Goal: Information Seeking & Learning: Learn about a topic

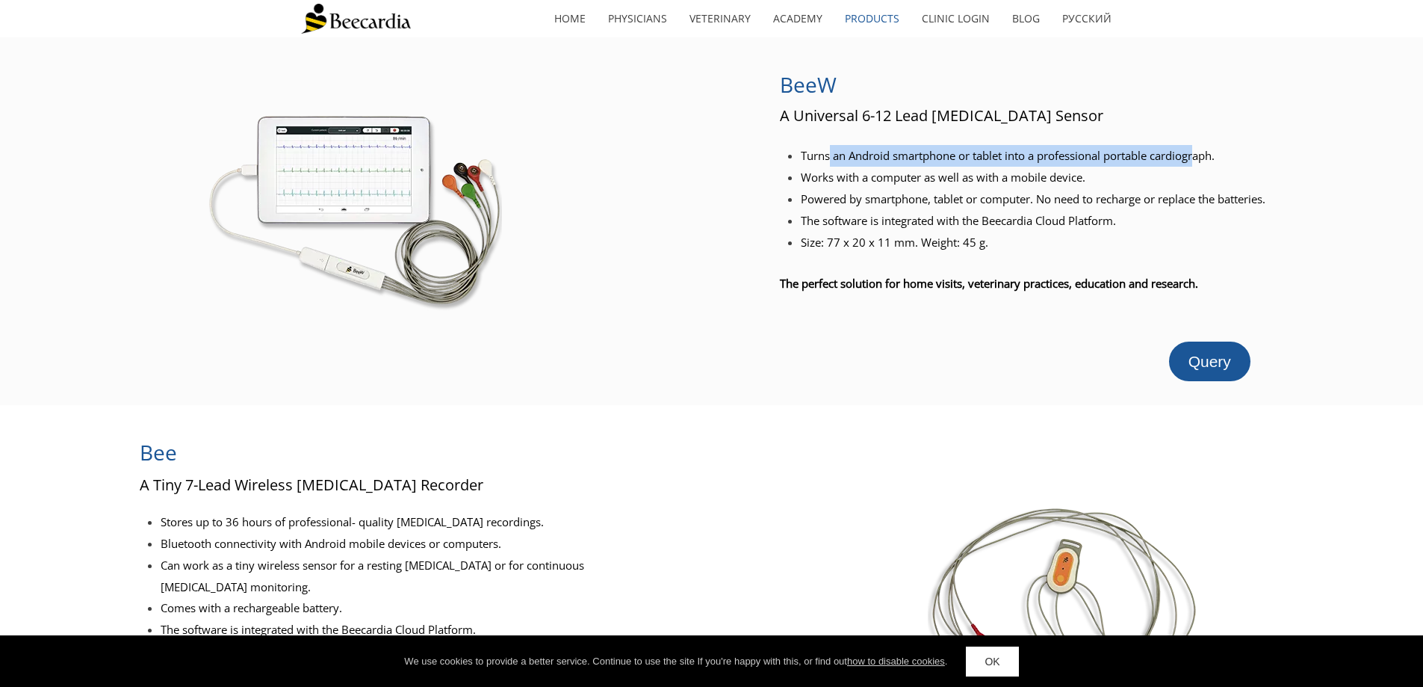
drag, startPoint x: 831, startPoint y: 155, endPoint x: 1201, endPoint y: 154, distance: 369.8
click at [1201, 154] on span "Turns an Android smartphone or tablet into a professional portable cardiograph." at bounding box center [1008, 155] width 414 height 15
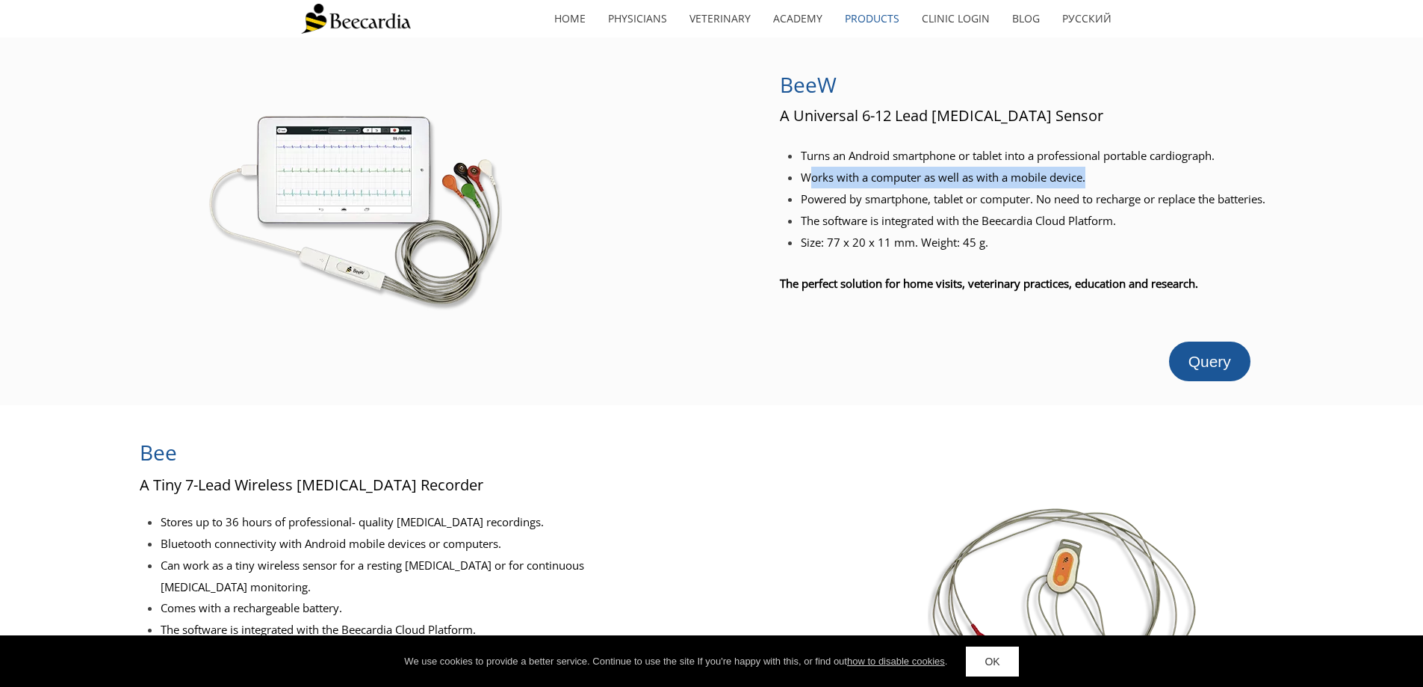
drag, startPoint x: 806, startPoint y: 179, endPoint x: 1092, endPoint y: 182, distance: 285.4
click at [1092, 182] on li "Works with a computer as well as with a mobile device." at bounding box center [1038, 178] width 474 height 22
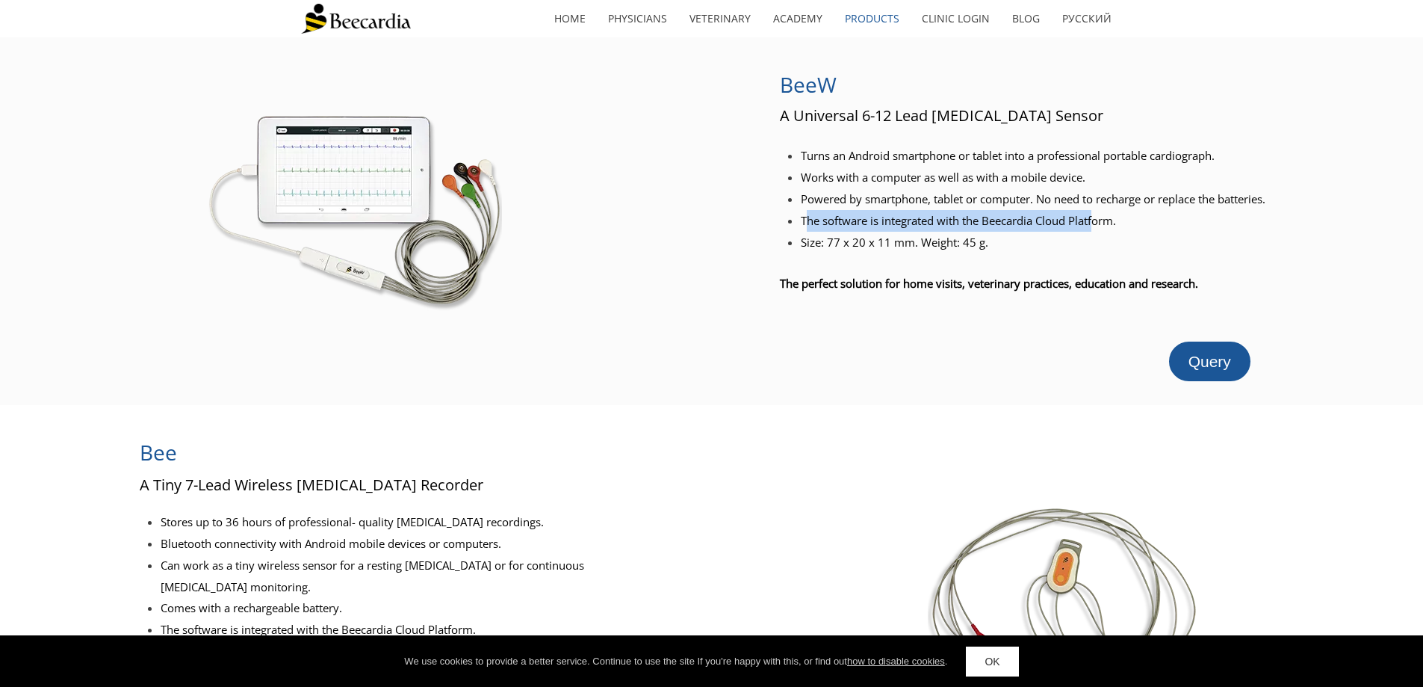
drag, startPoint x: 810, startPoint y: 214, endPoint x: 1100, endPoint y: 213, distance: 289.9
click at [1100, 213] on span "The software is integrated with the Beecardia Cloud Platform." at bounding box center [958, 220] width 315 height 15
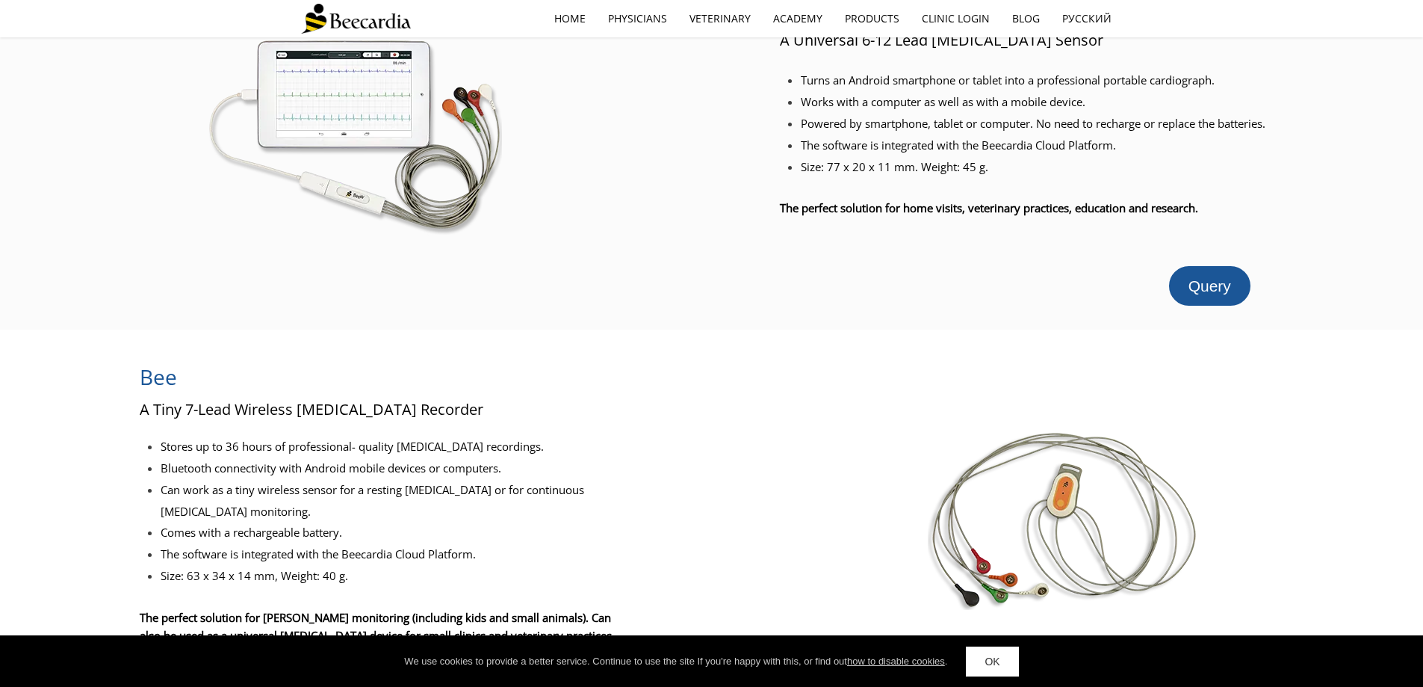
scroll to position [224, 0]
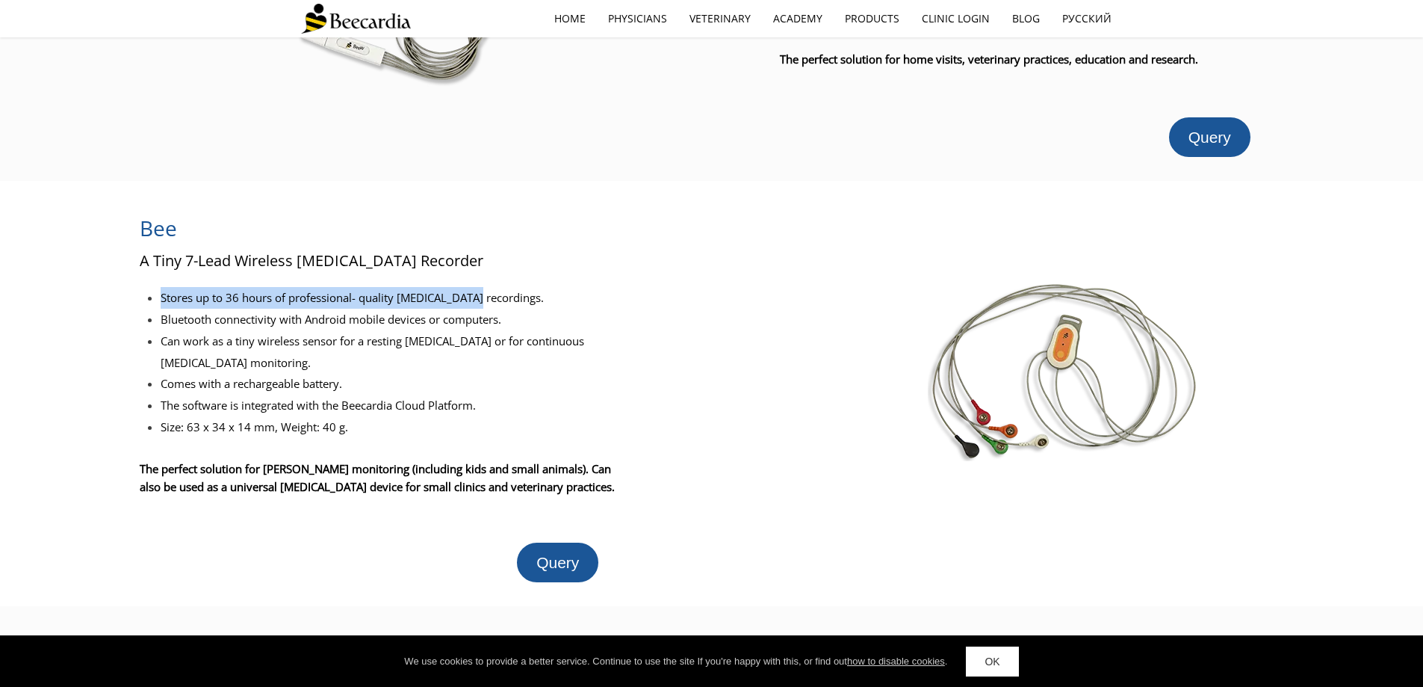
drag, startPoint x: 158, startPoint y: 296, endPoint x: 480, endPoint y: 299, distance: 322.0
click at [480, 299] on ul "Stores up to 36 hours of professional- quality [MEDICAL_DATA] recordings. Bluet…" at bounding box center [381, 362] width 483 height 151
click at [480, 299] on span "Stores up to 36 hours of professional- quality [MEDICAL_DATA] recordings." at bounding box center [352, 297] width 383 height 15
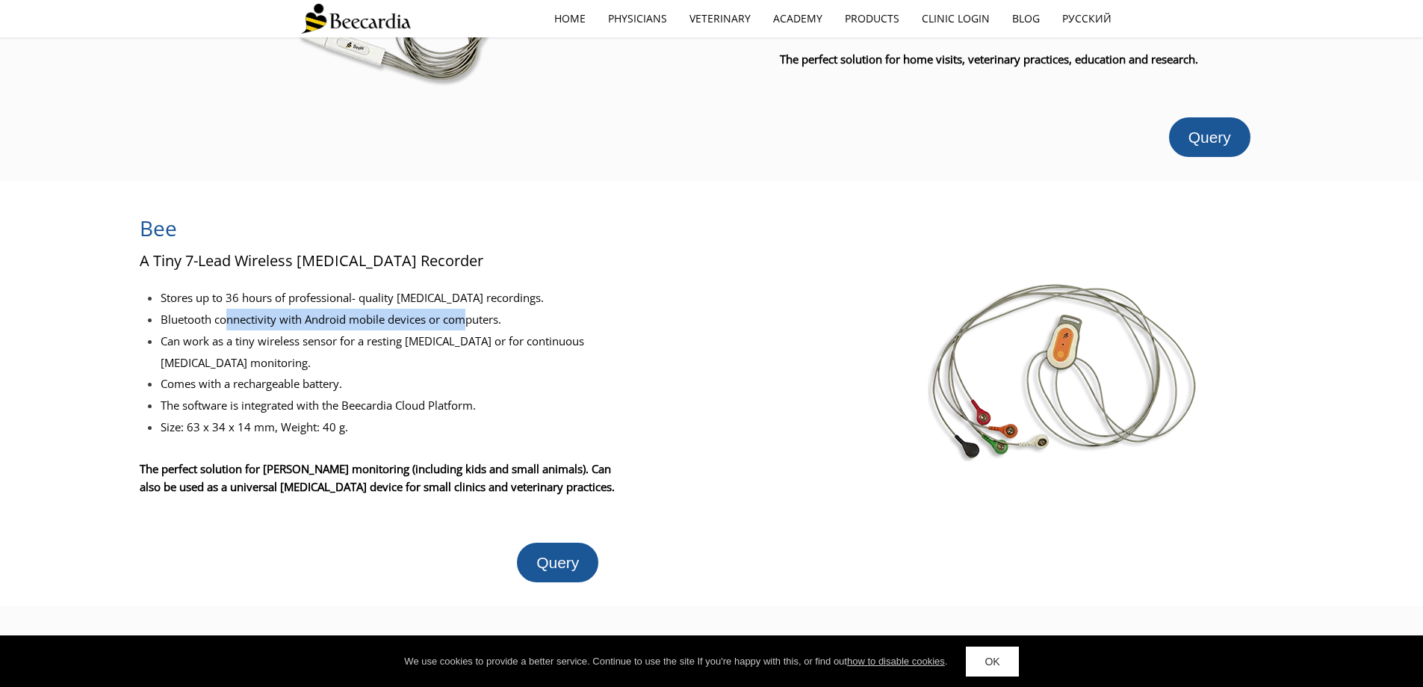
drag, startPoint x: 227, startPoint y: 315, endPoint x: 465, endPoint y: 328, distance: 238.7
click at [465, 328] on li "Bluetooth connectivity with Android mobile devices or computers." at bounding box center [392, 320] width 462 height 22
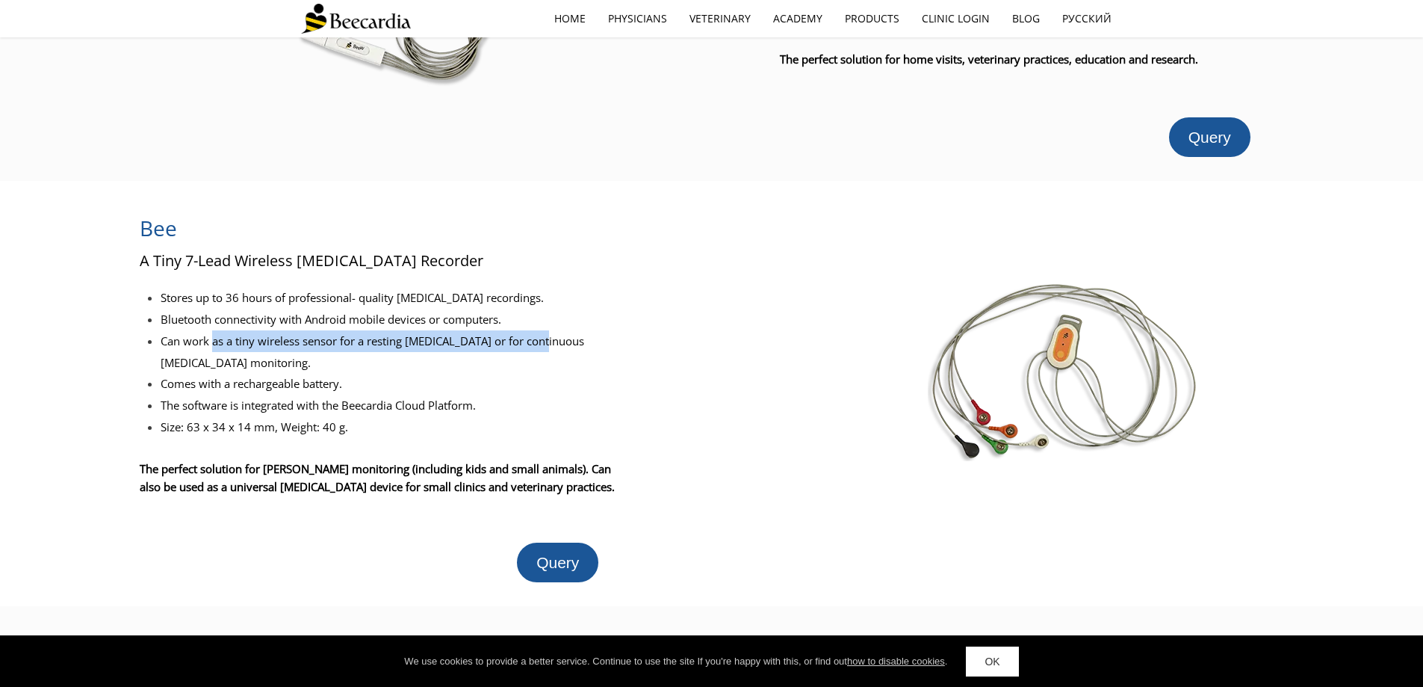
drag, startPoint x: 214, startPoint y: 342, endPoint x: 551, endPoint y: 350, distance: 336.3
click at [551, 350] on li "Can work as a tiny wireless sensor for a resting [MEDICAL_DATA] or for continuo…" at bounding box center [392, 351] width 462 height 43
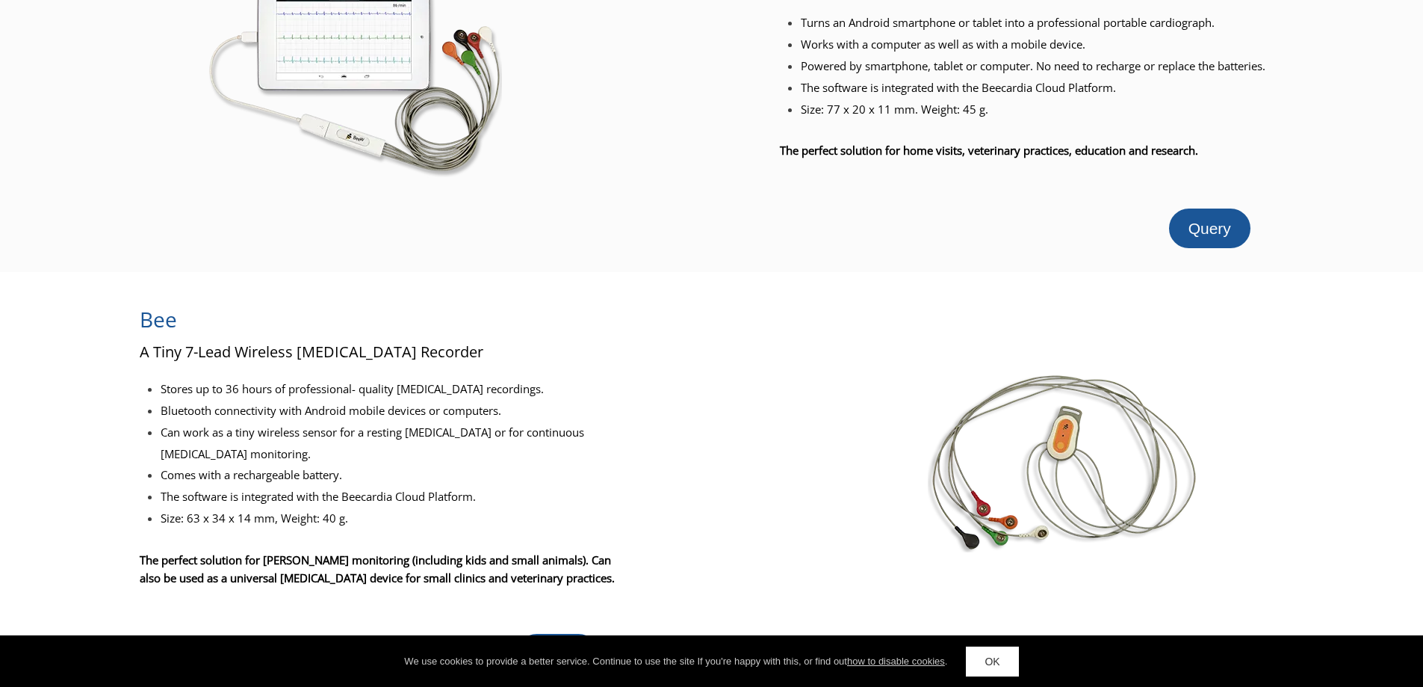
scroll to position [0, 0]
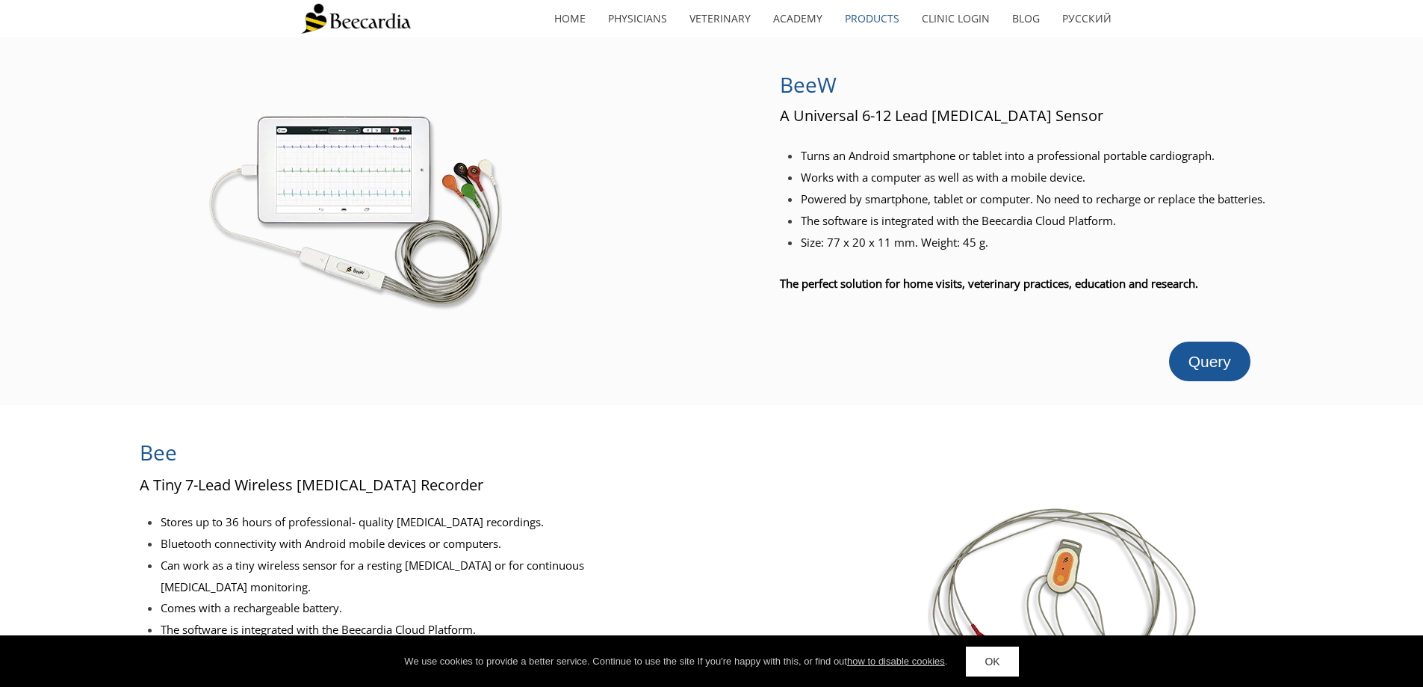
drag, startPoint x: 713, startPoint y: 439, endPoint x: 694, endPoint y: 277, distance: 162.5
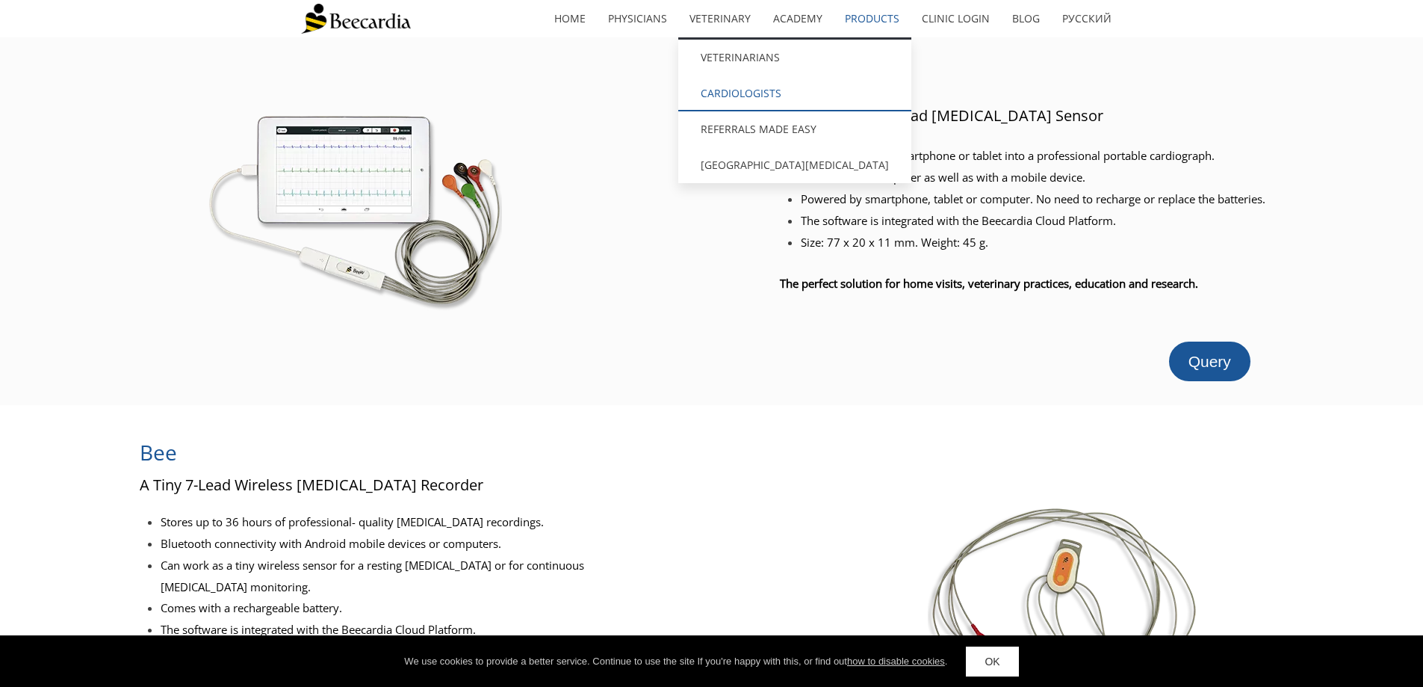
click at [726, 87] on link "Cardiologists" at bounding box center [794, 93] width 233 height 36
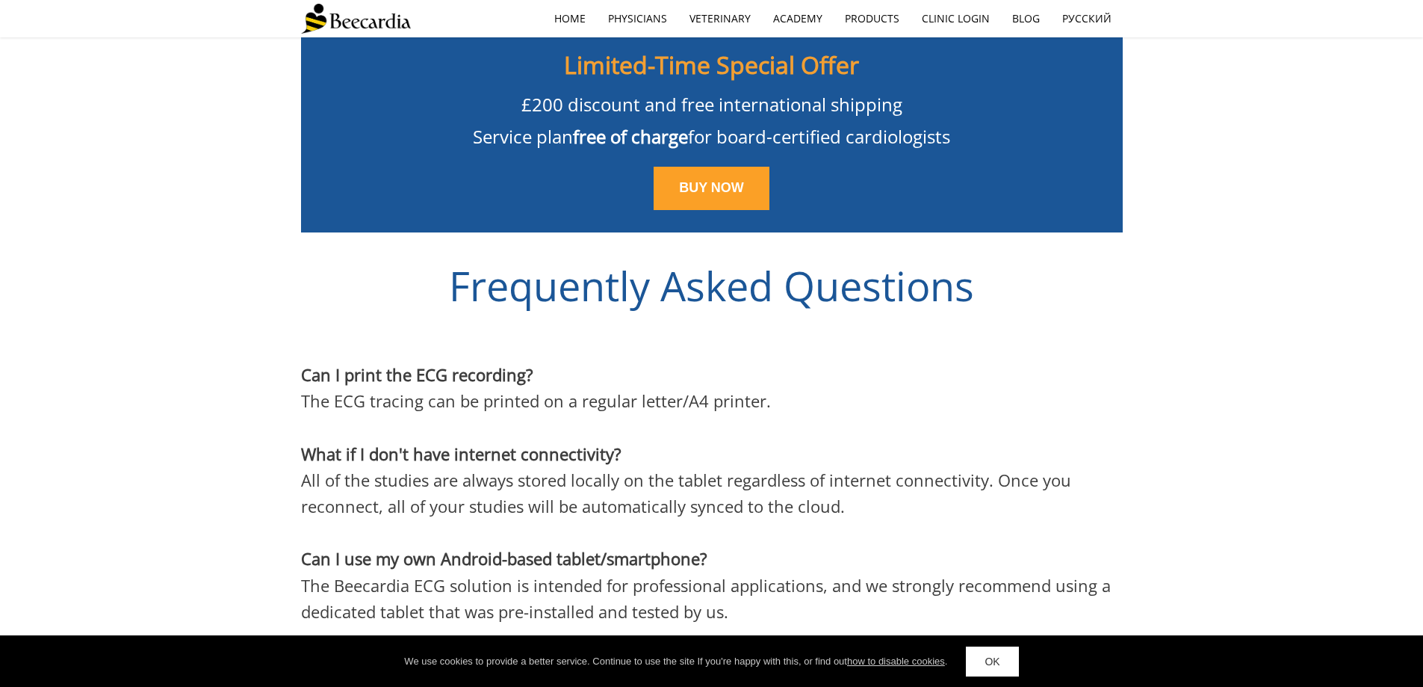
scroll to position [3848, 0]
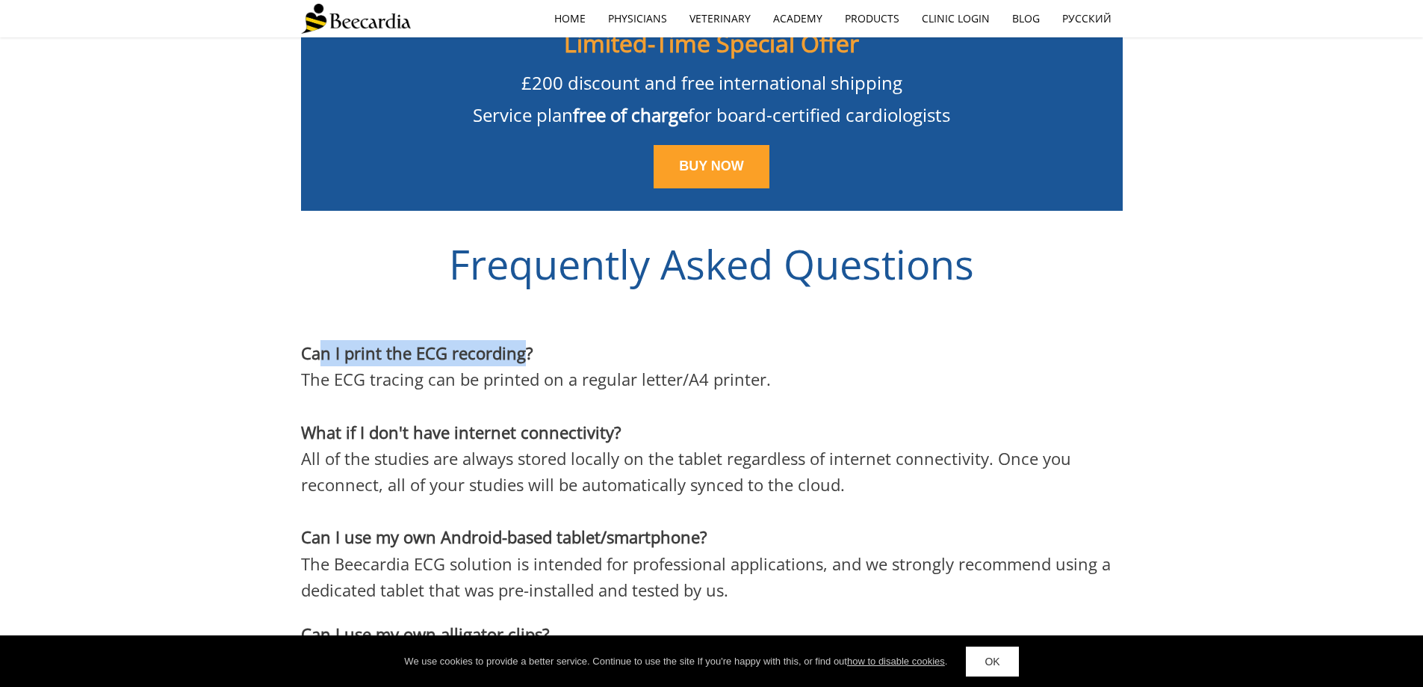
drag, startPoint x: 316, startPoint y: 335, endPoint x: 519, endPoint y: 338, distance: 203.2
click at [519, 341] on span "Can I print the ECG recording?" at bounding box center [417, 352] width 232 height 22
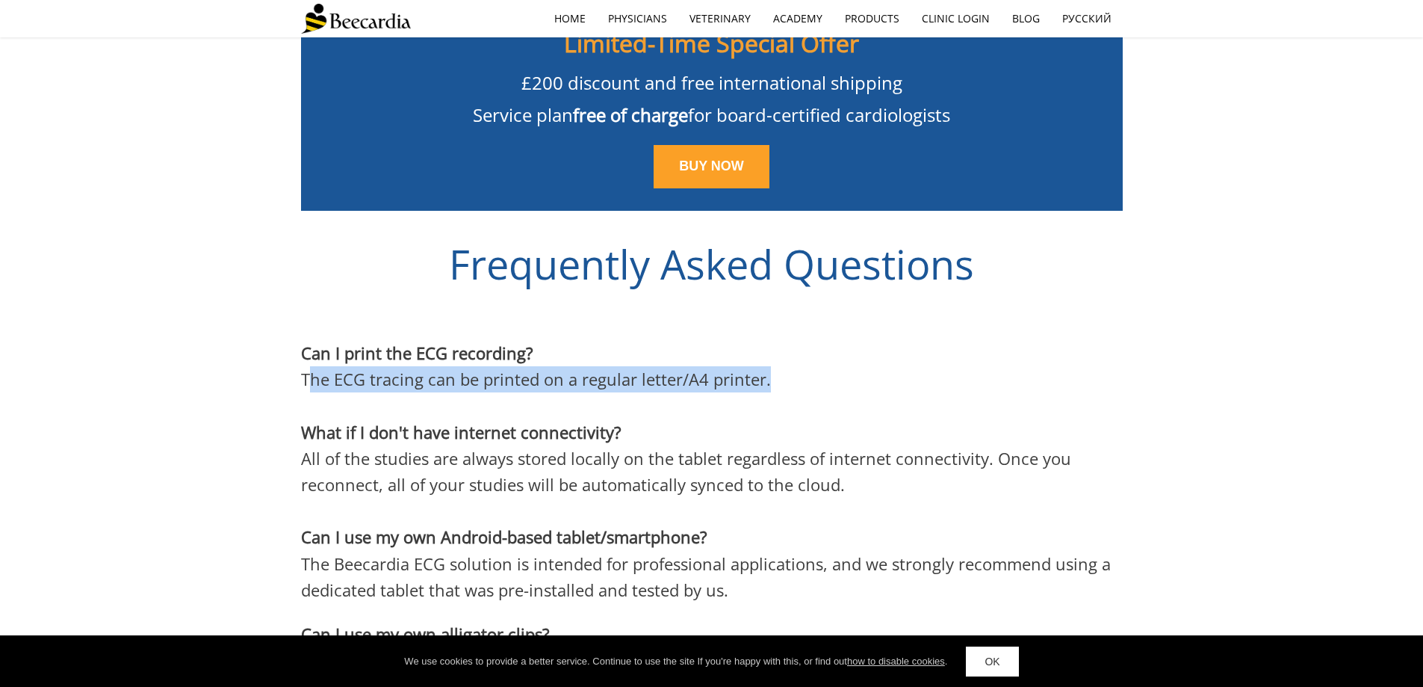
drag, startPoint x: 312, startPoint y: 365, endPoint x: 714, endPoint y: 371, distance: 401.3
click at [714, 371] on div "Can I print the ECG recording? The ECG tracing can be printed on a regular lett…" at bounding box center [712, 559] width 822 height 439
click at [714, 393] on p at bounding box center [712, 406] width 822 height 26
drag, startPoint x: 518, startPoint y: 368, endPoint x: 788, endPoint y: 353, distance: 270.9
click at [788, 366] on p "The ECG tracing can be printed on a regular letter/A4 printer." at bounding box center [712, 379] width 822 height 26
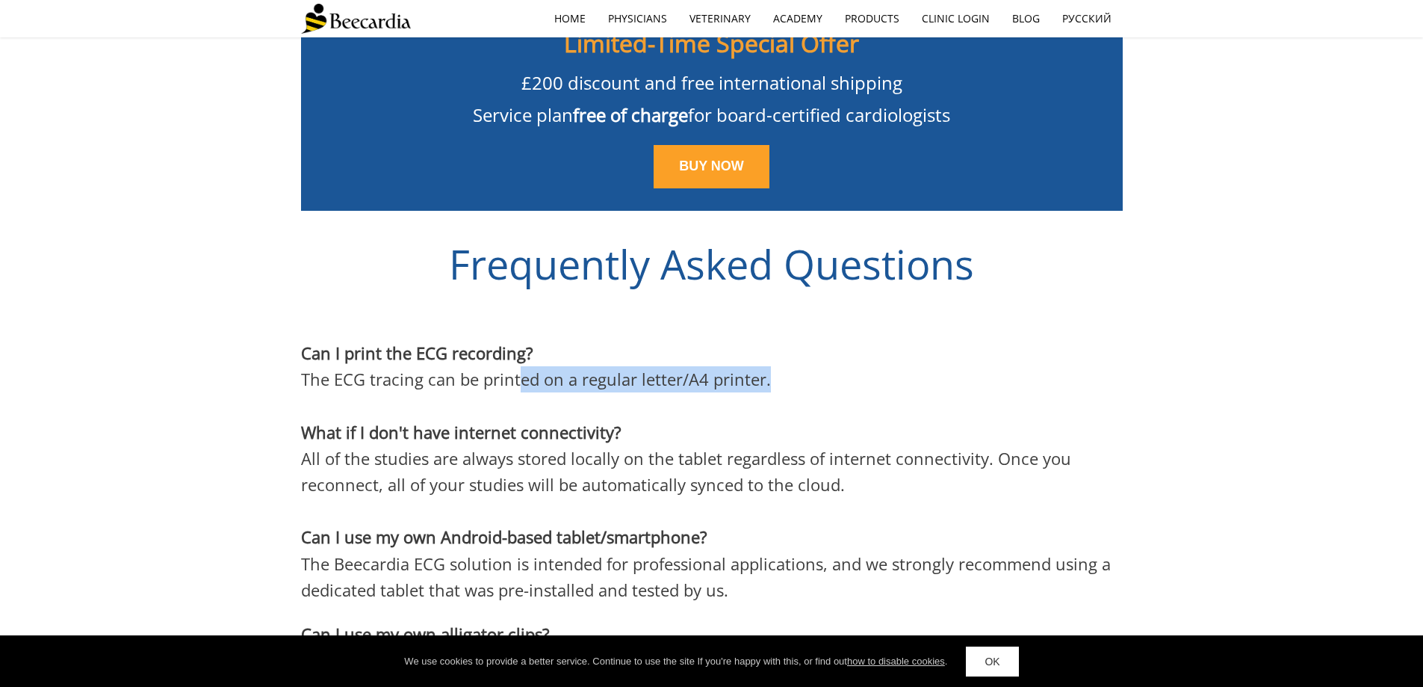
click at [788, 366] on p "The ECG tracing can be printed on a regular letter/A4 printer." at bounding box center [712, 379] width 822 height 26
